Goal: Task Accomplishment & Management: Use online tool/utility

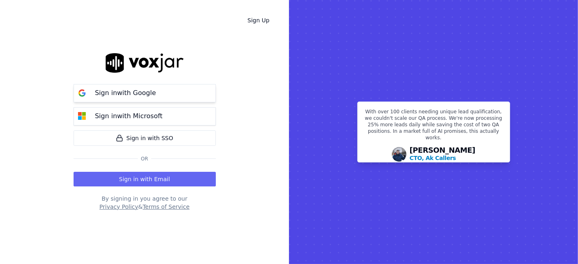
click at [145, 98] on p "Sign in with Google" at bounding box center [125, 93] width 61 height 10
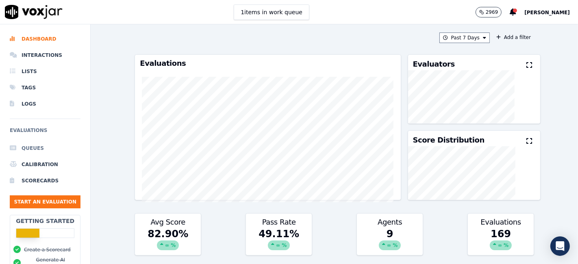
click at [38, 149] on li "Queues" at bounding box center [45, 148] width 71 height 16
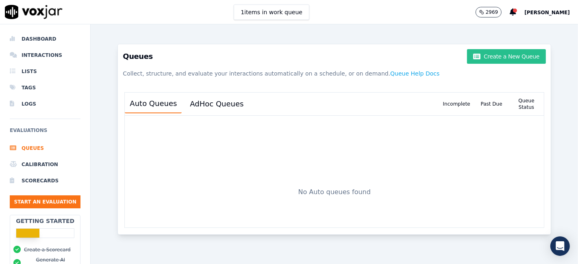
click at [494, 57] on button "Create a New Queue" at bounding box center [506, 56] width 79 height 15
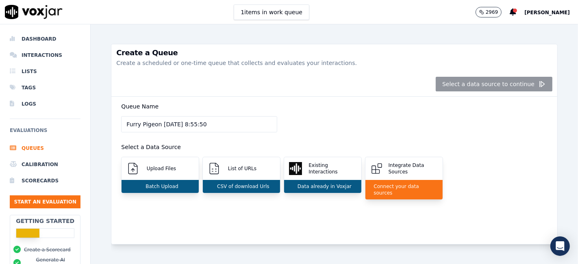
click at [563, 115] on div "Create a Queue Create a scheduled or one-time queue that collects and evaluates…" at bounding box center [334, 144] width 487 height 240
click at [177, 181] on div "Batch Upload" at bounding box center [159, 186] width 77 height 13
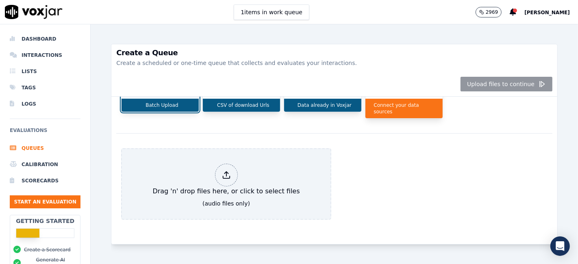
scroll to position [94, 0]
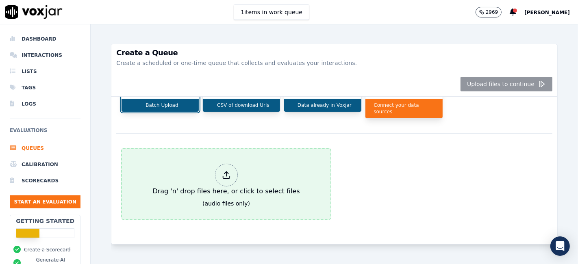
click at [202, 162] on div "Drag 'n' drop files here, or click to select files" at bounding box center [226, 179] width 154 height 39
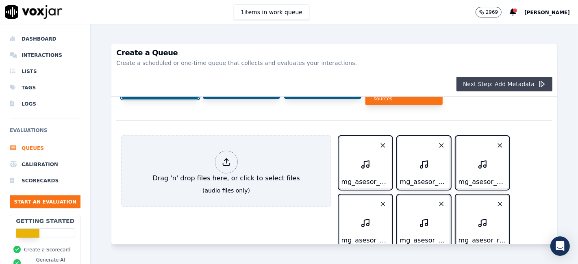
click at [506, 84] on button "Next Step: Add Metadata" at bounding box center [504, 84] width 96 height 15
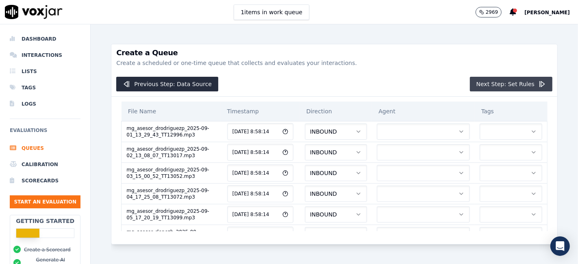
scroll to position [0, 0]
click at [390, 130] on button "button" at bounding box center [422, 131] width 93 height 16
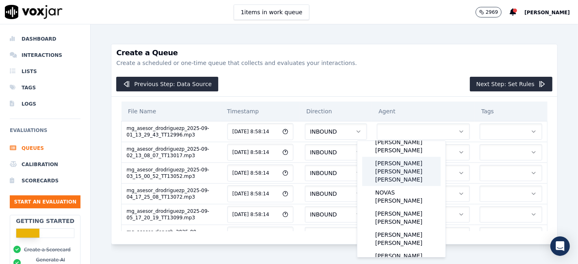
scroll to position [45, 0]
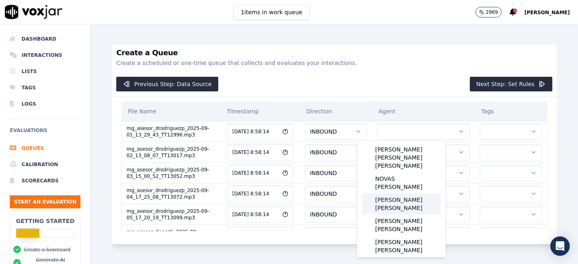
click at [417, 193] on div "[PERSON_NAME] [PERSON_NAME]" at bounding box center [401, 203] width 78 height 21
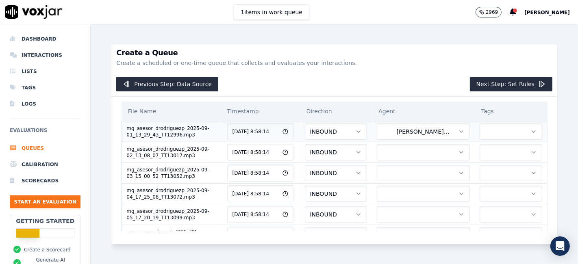
click at [479, 134] on button "button" at bounding box center [510, 131] width 63 height 16
click at [485, 167] on div "MG" at bounding box center [485, 165] width 49 height 13
click at [411, 151] on button "button" at bounding box center [422, 152] width 93 height 16
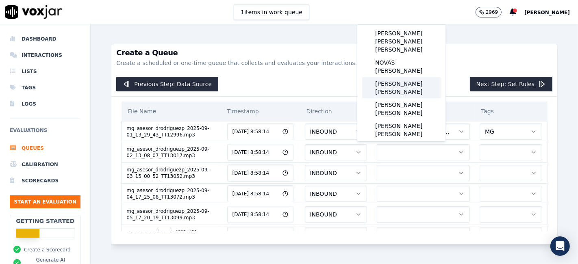
click at [404, 77] on div "PADILLA RODRIGUEZ DANIELA" at bounding box center [401, 87] width 78 height 21
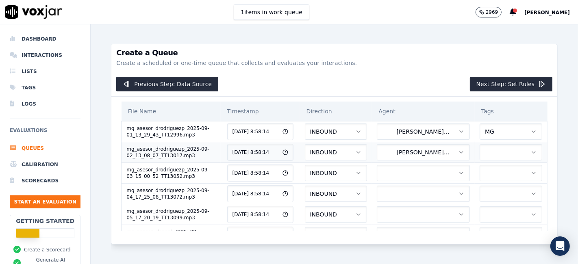
click at [479, 146] on button "button" at bounding box center [510, 152] width 63 height 16
click at [486, 188] on div "MG" at bounding box center [485, 185] width 49 height 13
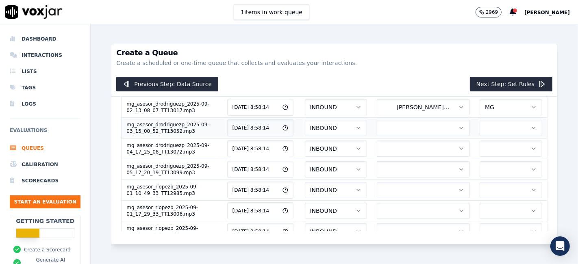
click at [406, 132] on button "button" at bounding box center [422, 128] width 93 height 16
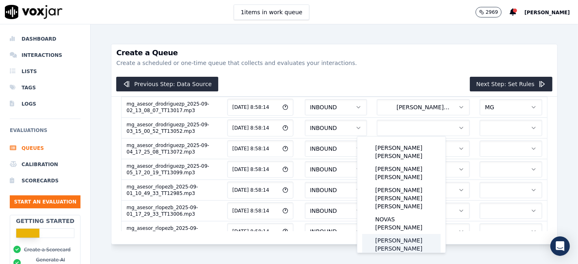
click at [417, 234] on div "PADILLA RODRIGUEZ DANIELA" at bounding box center [401, 244] width 78 height 21
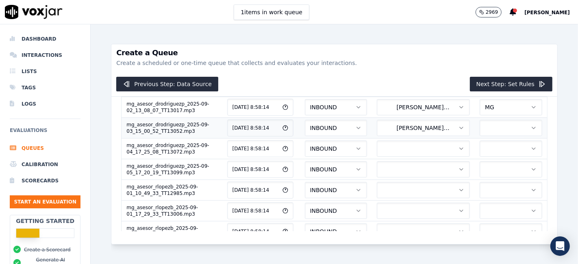
click at [479, 133] on button "button" at bounding box center [510, 128] width 63 height 16
click at [480, 160] on div "MG" at bounding box center [485, 160] width 49 height 13
click at [423, 150] on button "button" at bounding box center [422, 149] width 93 height 16
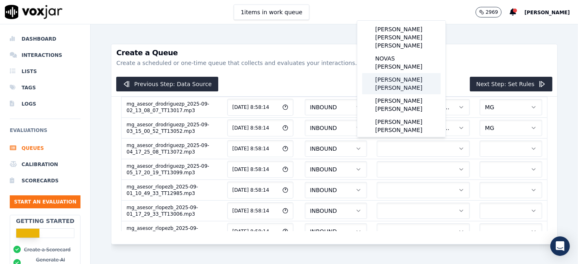
click at [398, 73] on div "PADILLA RODRIGUEZ DANIELA" at bounding box center [401, 83] width 78 height 21
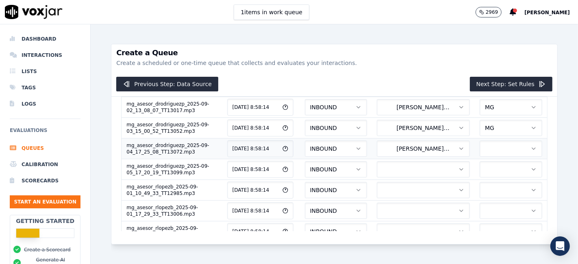
click at [479, 147] on button "button" at bounding box center [510, 149] width 63 height 16
click at [488, 180] on div "MG" at bounding box center [485, 181] width 49 height 13
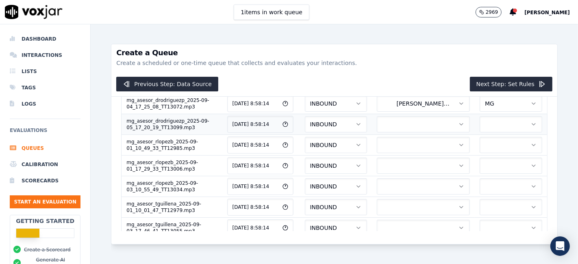
click at [411, 123] on button "button" at bounding box center [422, 124] width 93 height 16
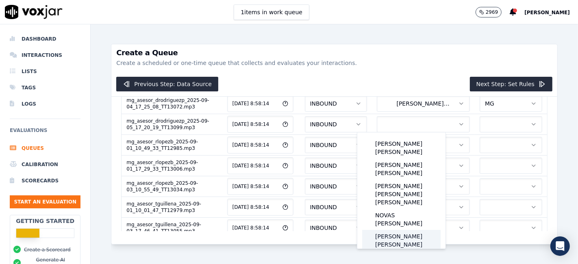
click at [412, 230] on div "PADILLA RODRIGUEZ DANIELA" at bounding box center [401, 240] width 78 height 21
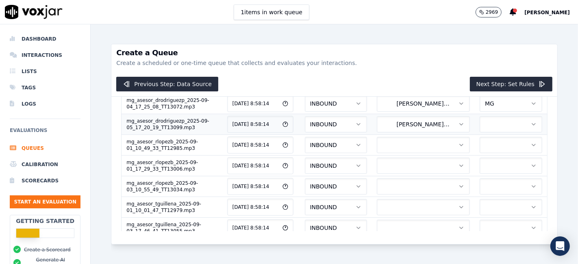
click at [479, 129] on button "button" at bounding box center [510, 124] width 63 height 16
click at [490, 160] on div "MG" at bounding box center [485, 156] width 49 height 13
click at [408, 140] on button "button" at bounding box center [422, 145] width 93 height 16
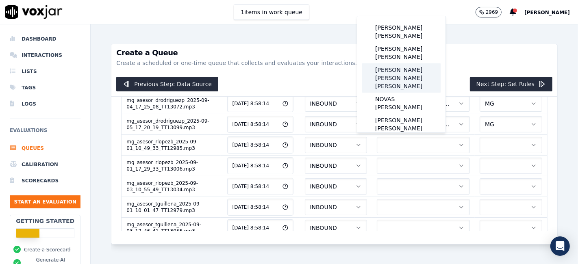
click at [404, 68] on div "LOPEZ BECERRA RODRIGO RAFAEL" at bounding box center [401, 77] width 78 height 29
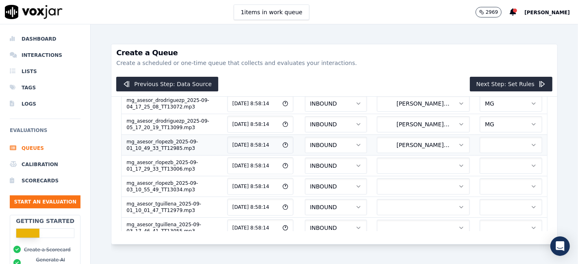
click at [479, 150] on button "button" at bounding box center [510, 145] width 63 height 16
click at [490, 180] on div "MG" at bounding box center [485, 177] width 49 height 13
click at [396, 165] on button "button" at bounding box center [422, 166] width 93 height 16
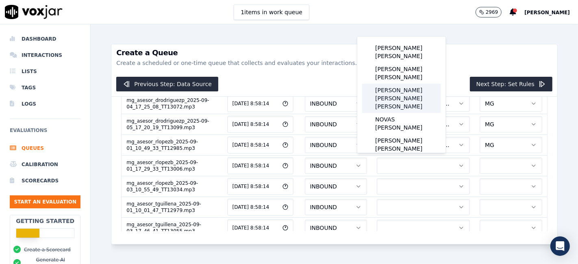
click at [398, 94] on div "LOPEZ BECERRA RODRIGO RAFAEL" at bounding box center [401, 98] width 78 height 29
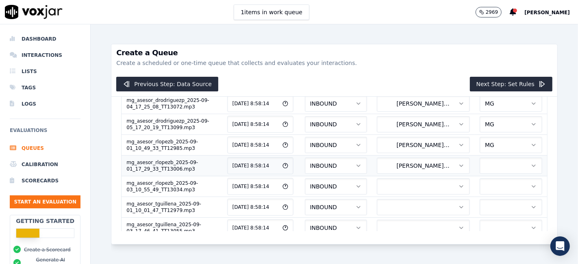
click at [481, 160] on button "button" at bounding box center [510, 166] width 63 height 16
click at [492, 195] on div "MG" at bounding box center [485, 197] width 49 height 13
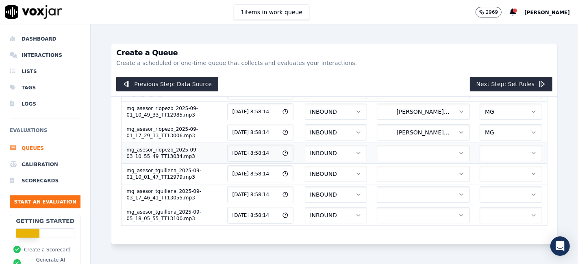
click at [386, 145] on button "button" at bounding box center [422, 153] width 93 height 16
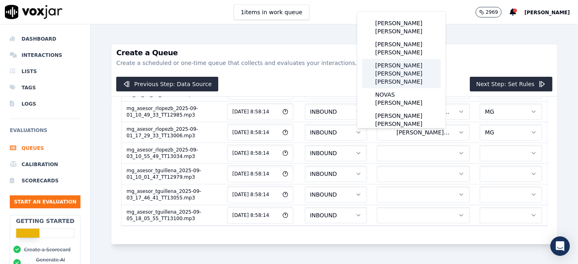
click at [401, 65] on div "LOPEZ BECERRA RODRIGO RAFAEL" at bounding box center [401, 73] width 78 height 29
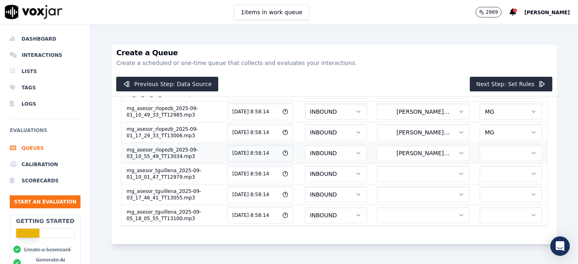
click at [479, 145] on button "button" at bounding box center [510, 153] width 63 height 16
click at [491, 172] on div "MG" at bounding box center [485, 172] width 49 height 13
click at [393, 166] on button "button" at bounding box center [422, 174] width 93 height 16
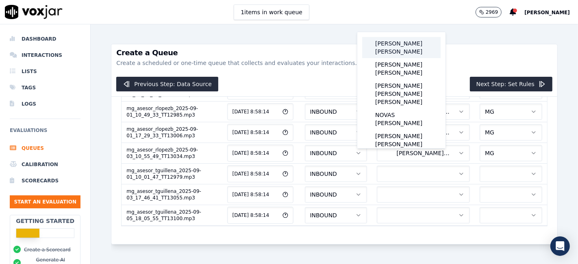
click at [412, 49] on div "GUILLEN ARENAS THAMIS ARIEL" at bounding box center [401, 47] width 78 height 21
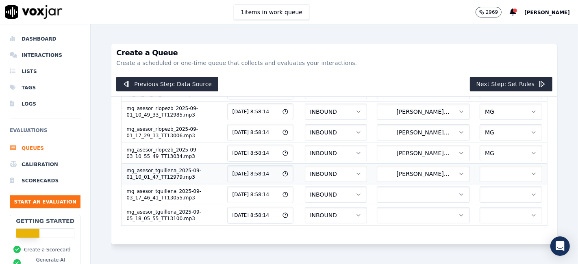
click at [479, 166] on button "button" at bounding box center [510, 174] width 63 height 16
click at [484, 193] on div "MG" at bounding box center [485, 192] width 49 height 13
click at [404, 186] on button "button" at bounding box center [422, 194] width 93 height 16
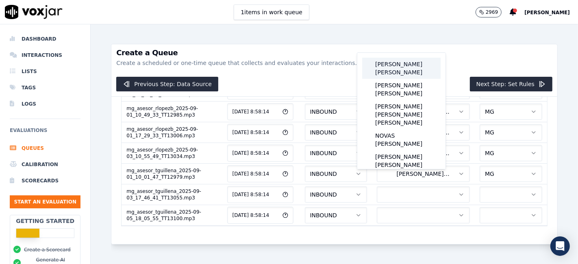
click at [403, 74] on div "GUILLEN ARENAS THAMIS ARIEL" at bounding box center [401, 68] width 78 height 21
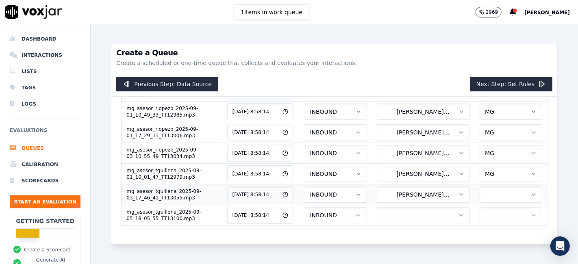
click at [480, 186] on button "button" at bounding box center [510, 194] width 63 height 16
click at [491, 215] on div "MG" at bounding box center [485, 213] width 49 height 13
click at [420, 207] on button "button" at bounding box center [422, 215] width 93 height 16
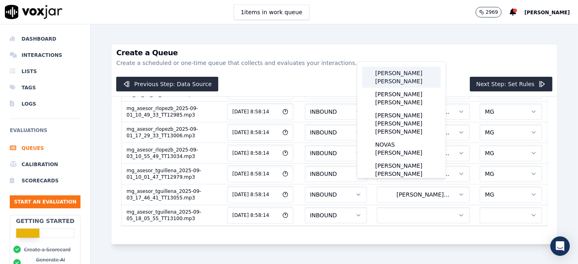
click at [413, 75] on div "GUILLEN ARENAS THAMIS ARIEL" at bounding box center [401, 77] width 78 height 21
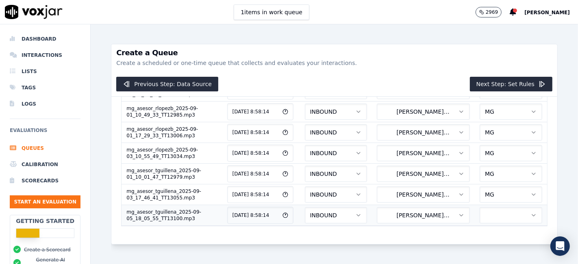
click at [479, 207] on button "button" at bounding box center [510, 215] width 63 height 16
click at [484, 223] on div "MG" at bounding box center [485, 222] width 49 height 13
click at [471, 82] on button "Next Step: Set Rules" at bounding box center [510, 84] width 82 height 15
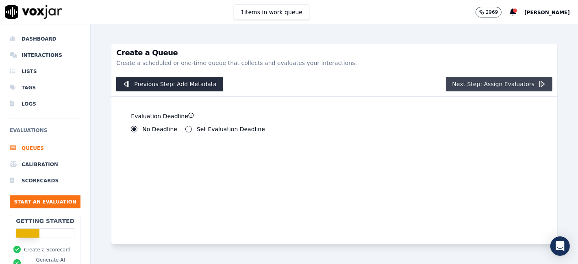
click at [456, 82] on button "Next Step: Assign Evaluators" at bounding box center [499, 84] width 107 height 15
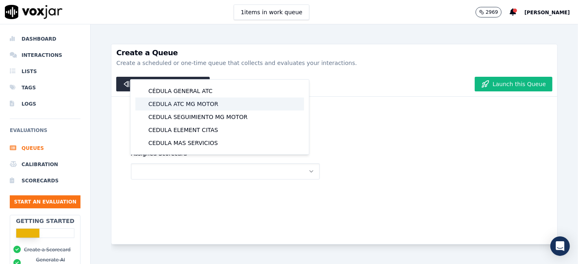
click at [210, 106] on div "CEDULA ATC MG MOTOR" at bounding box center [219, 103] width 169 height 13
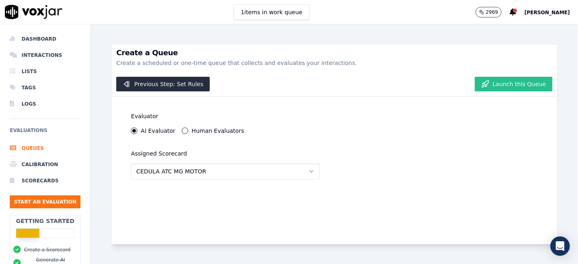
click at [497, 83] on button "Launch this Queue" at bounding box center [513, 84] width 78 height 15
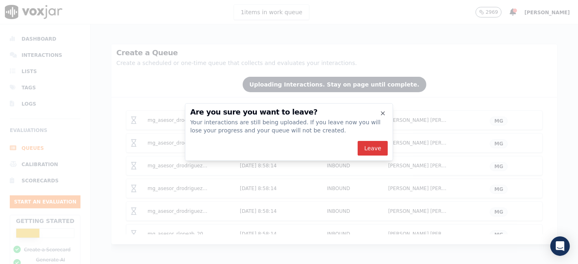
click at [370, 148] on button "Leave" at bounding box center [372, 148] width 30 height 15
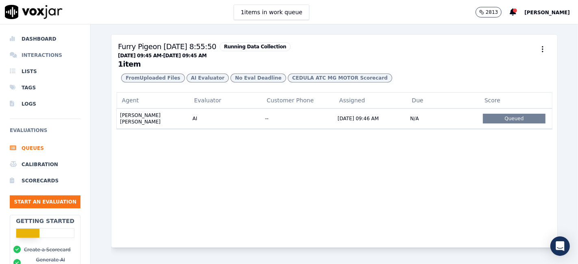
click at [47, 57] on li "Interactions" at bounding box center [45, 55] width 71 height 16
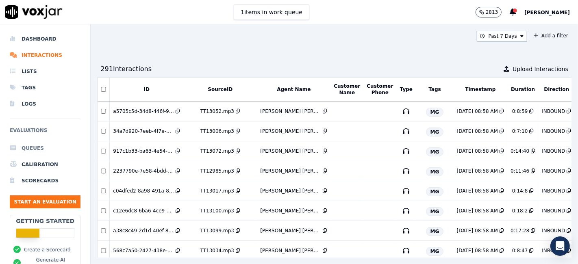
click at [28, 148] on li "Queues" at bounding box center [45, 148] width 71 height 16
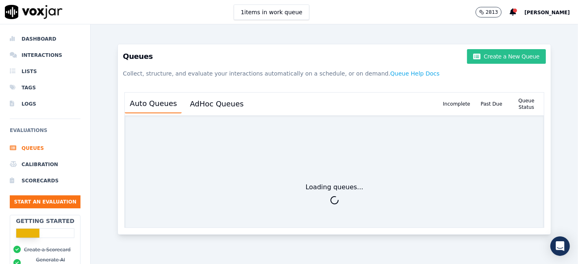
click at [473, 55] on icon "button" at bounding box center [476, 56] width 7 height 6
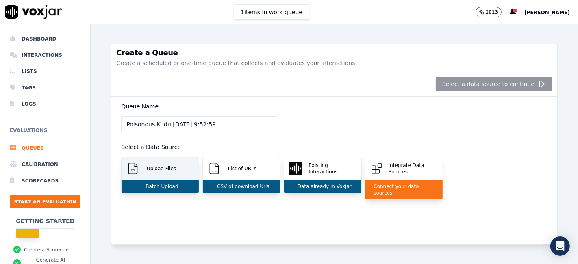
click at [167, 188] on p "Batch Upload" at bounding box center [160, 186] width 36 height 6
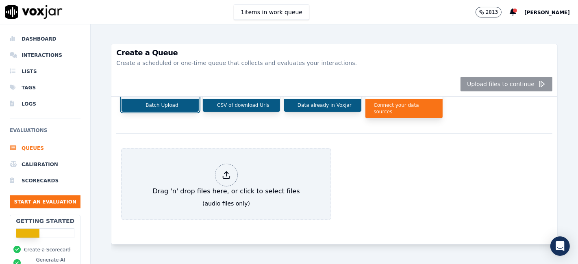
scroll to position [94, 0]
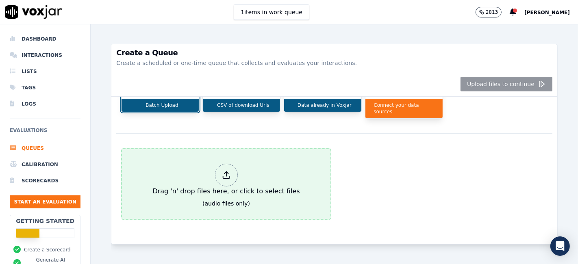
click at [252, 148] on button "Drag 'n' drop files here, or click to select files (audio files only)" at bounding box center [226, 183] width 210 height 71
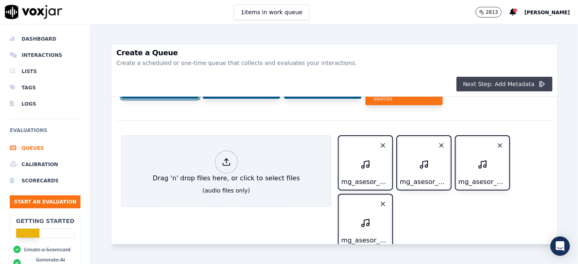
click at [495, 83] on button "Next Step: Add Metadata" at bounding box center [504, 84] width 96 height 15
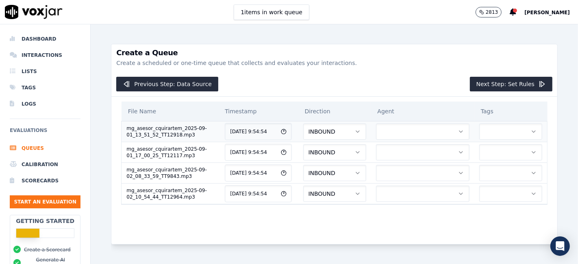
click at [377, 136] on button "button" at bounding box center [422, 131] width 93 height 16
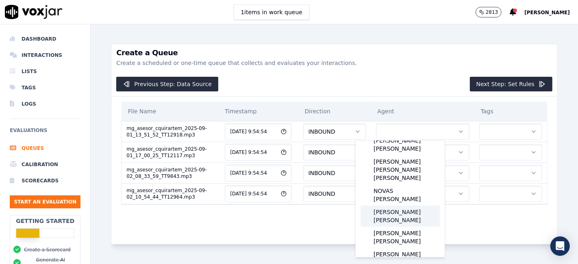
scroll to position [45, 0]
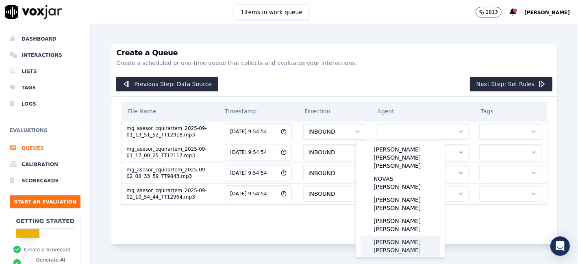
click at [403, 236] on div "QUIRARTE MARTINEZ CÉSAR" at bounding box center [399, 246] width 79 height 21
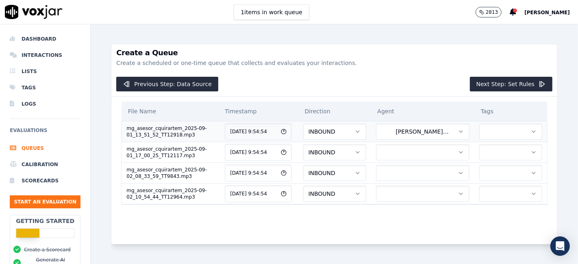
click at [495, 134] on button "button" at bounding box center [510, 131] width 63 height 16
click at [487, 164] on div "MG" at bounding box center [485, 165] width 50 height 13
click at [398, 156] on button "button" at bounding box center [422, 152] width 93 height 16
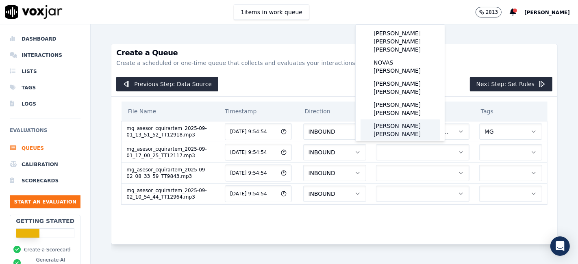
click at [386, 119] on div "QUIRARTE MARTINEZ CÉSAR" at bounding box center [399, 129] width 79 height 21
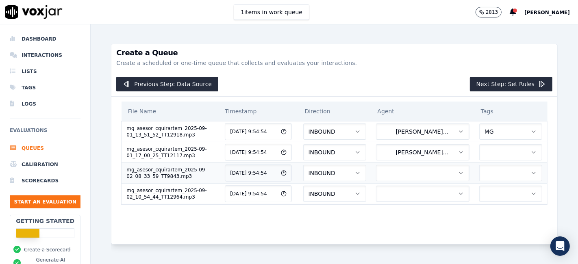
click at [406, 170] on button "button" at bounding box center [422, 173] width 93 height 16
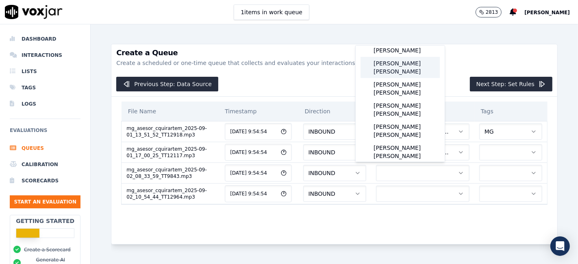
scroll to position [90, 0]
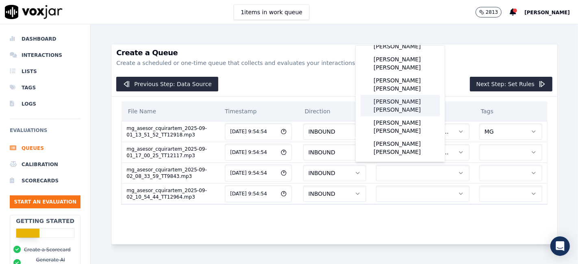
click at [398, 95] on div "QUIRARTE MARTINEZ CÉSAR" at bounding box center [399, 105] width 79 height 21
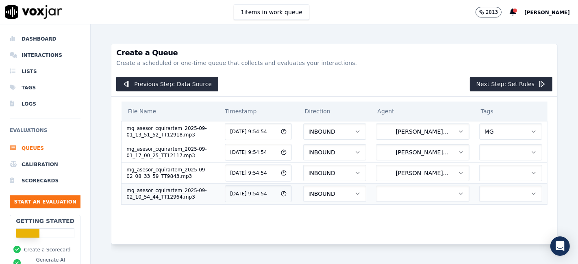
click at [407, 196] on button "button" at bounding box center [422, 194] width 93 height 16
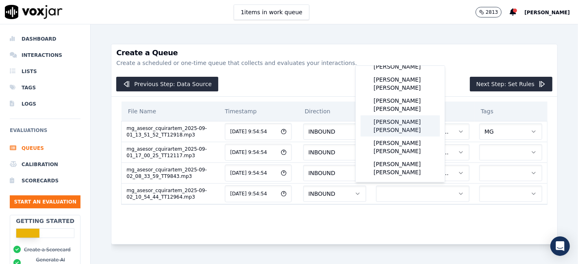
click at [406, 115] on div "QUIRARTE MARTINEZ CÉSAR" at bounding box center [399, 125] width 79 height 21
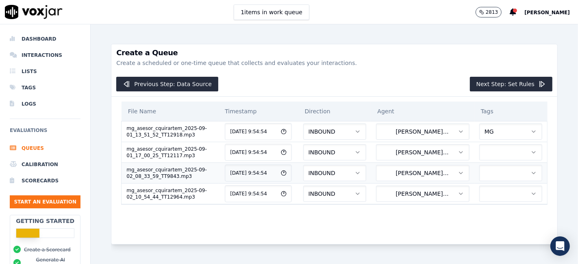
scroll to position [4, 0]
click at [479, 145] on button "button" at bounding box center [510, 152] width 63 height 16
click at [485, 186] on div "MG" at bounding box center [485, 181] width 50 height 13
click at [482, 172] on button "button" at bounding box center [510, 173] width 63 height 16
click at [487, 203] on div "MG" at bounding box center [485, 202] width 50 height 13
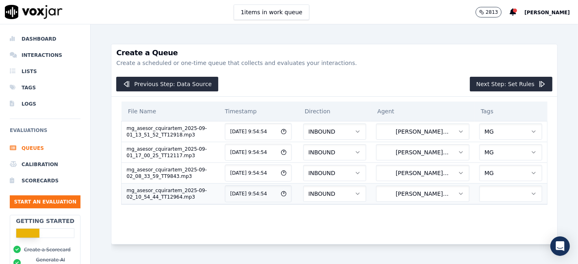
click at [486, 190] on button "button" at bounding box center [510, 194] width 63 height 16
click at [489, 227] on div "MG" at bounding box center [485, 222] width 50 height 13
click at [487, 86] on button "Next Step: Set Rules" at bounding box center [510, 84] width 82 height 15
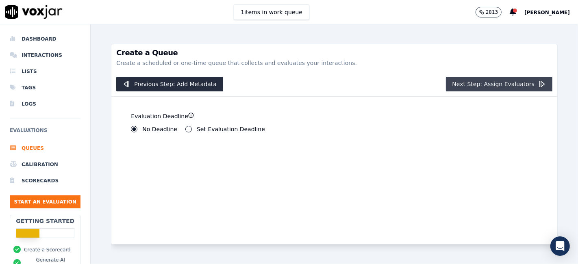
click at [453, 86] on button "Next Step: Assign Evaluators" at bounding box center [499, 84] width 107 height 15
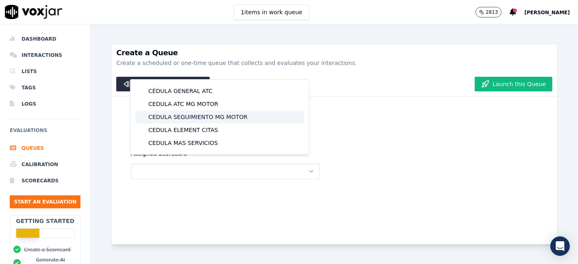
click at [228, 117] on div "CEDULA SEGUIMIENTO MG MOTOR" at bounding box center [219, 116] width 169 height 13
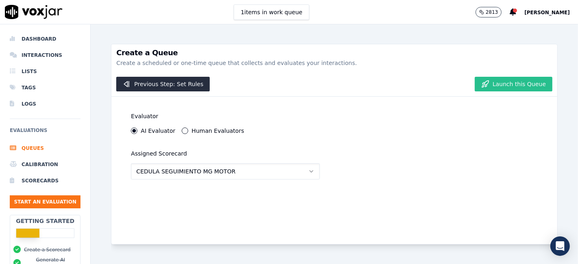
click at [499, 87] on button "Launch this Queue" at bounding box center [513, 84] width 78 height 15
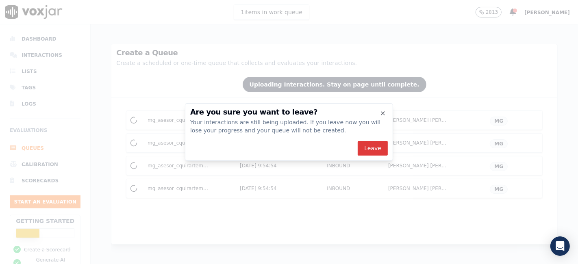
click at [373, 149] on button "Leave" at bounding box center [372, 148] width 30 height 15
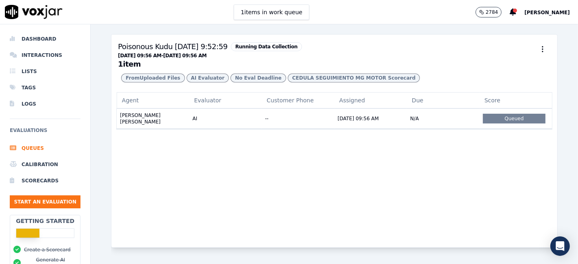
drag, startPoint x: 340, startPoint y: 166, endPoint x: 336, endPoint y: 169, distance: 4.3
click at [340, 165] on div "Agent Evaluator Customer Phone Assigned Due Score QUIRARTE MARTINEZ CÉSAR AI --…" at bounding box center [334, 169] width 446 height 155
